Goal: Navigation & Orientation: Find specific page/section

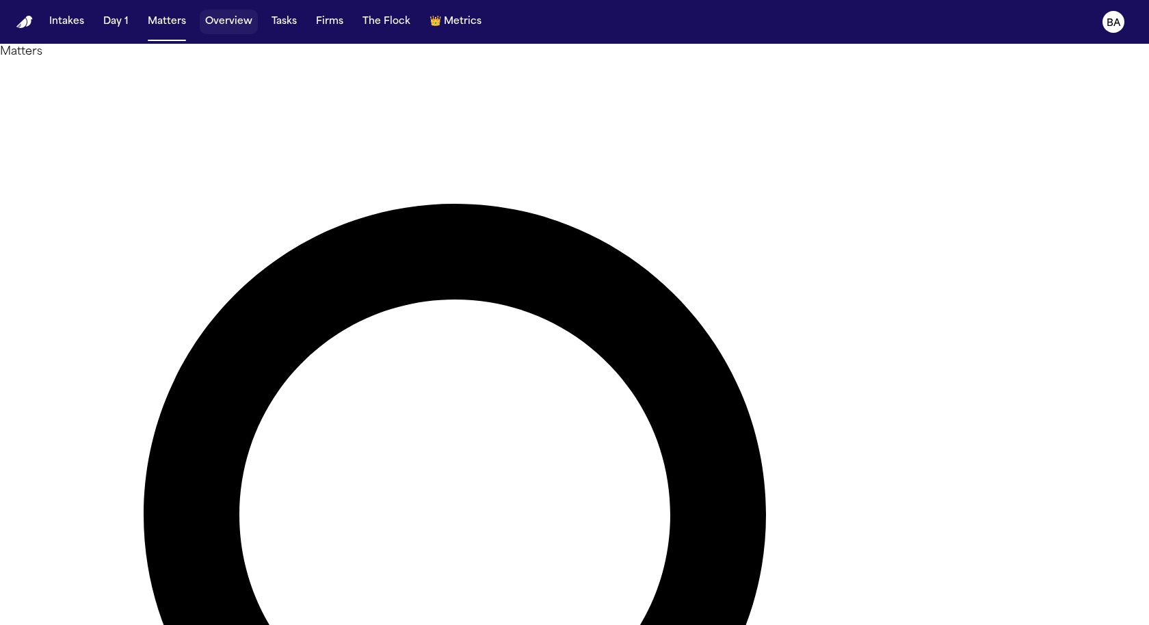
click at [220, 29] on button "Overview" at bounding box center [229, 22] width 58 height 25
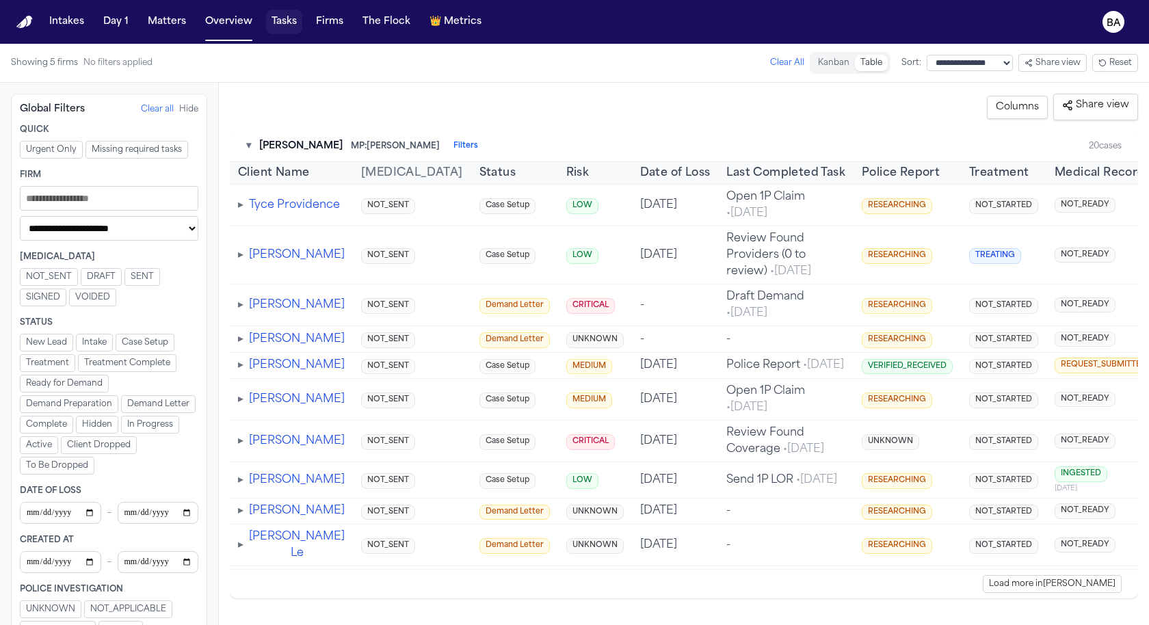
click at [278, 26] on button "Tasks" at bounding box center [284, 22] width 36 height 25
click at [330, 29] on button "Firms" at bounding box center [329, 22] width 38 height 25
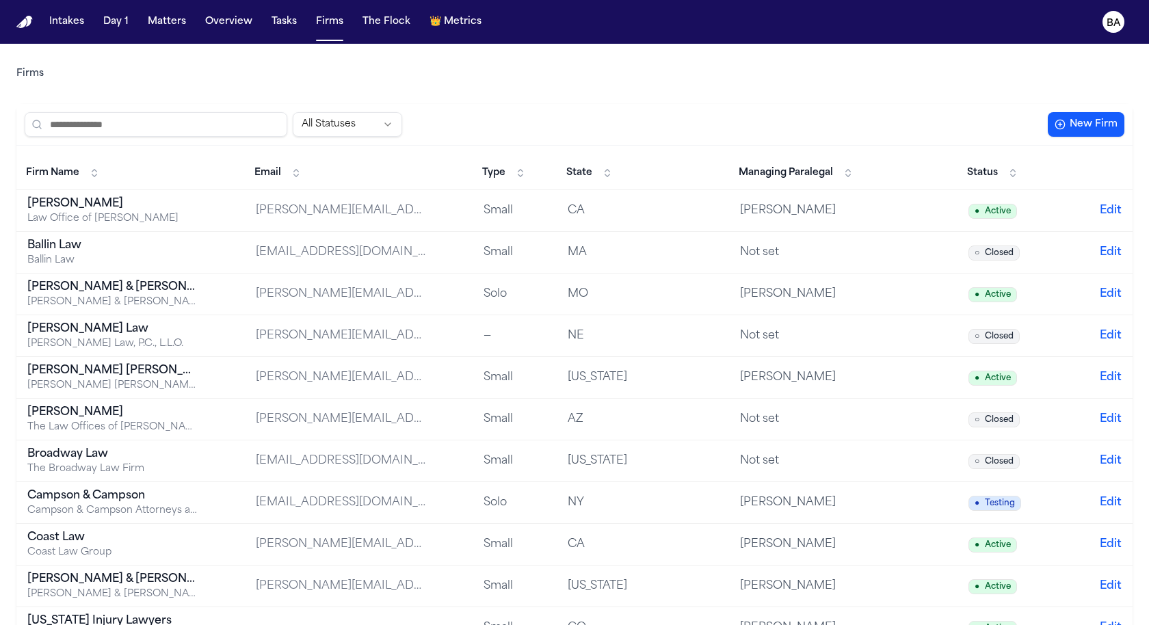
click at [72, 203] on div "[PERSON_NAME]" at bounding box center [112, 204] width 171 height 16
click at [79, 247] on div "Ballin Law" at bounding box center [112, 245] width 171 height 16
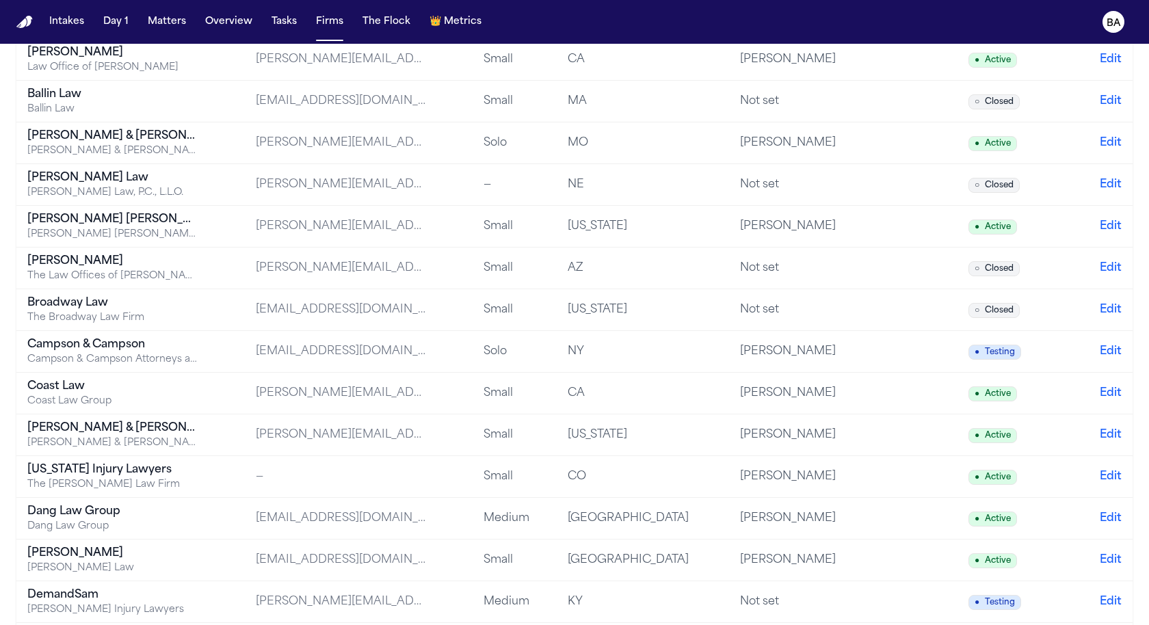
scroll to position [152, 0]
click at [115, 518] on div "Dang Law Group" at bounding box center [112, 525] width 171 height 14
